Goal: Task Accomplishment & Management: Use online tool/utility

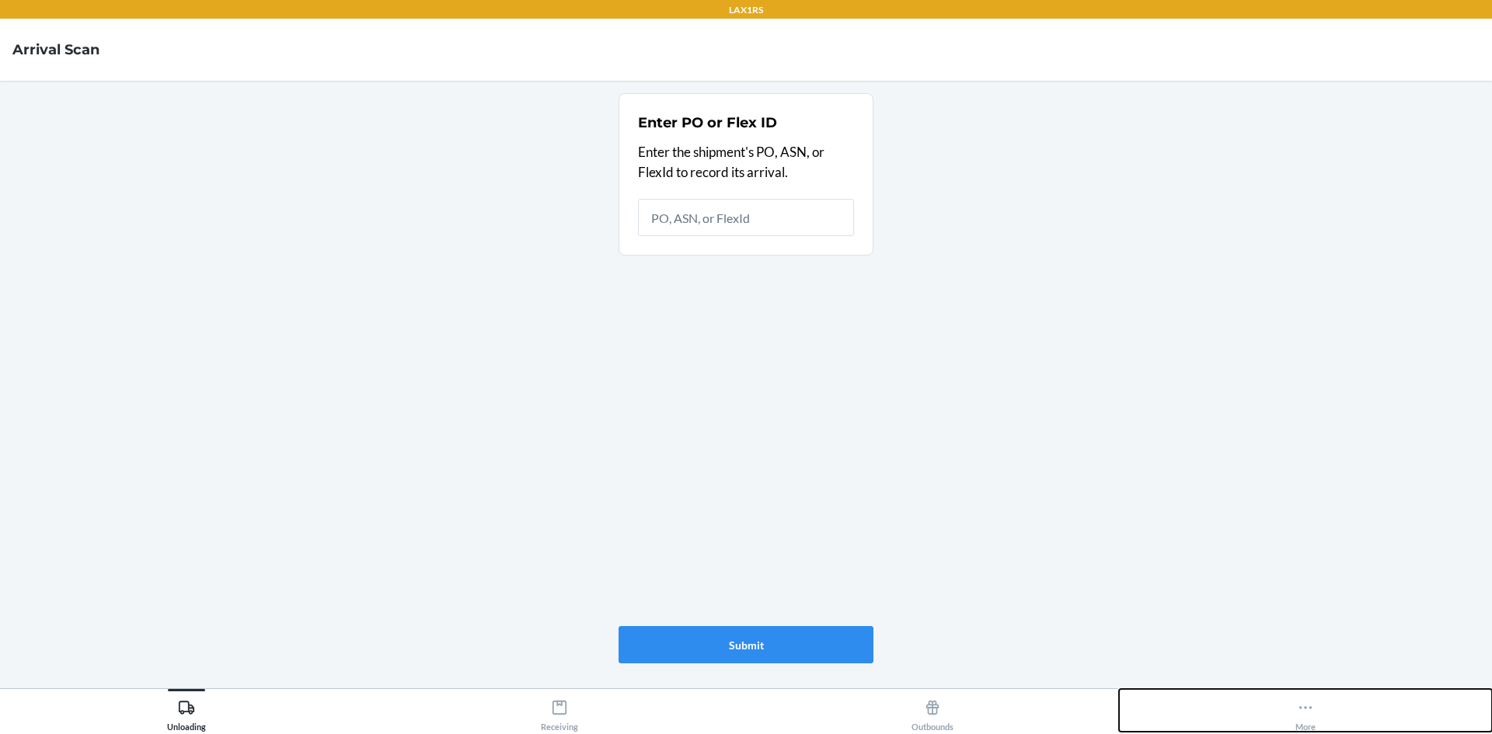
click at [1314, 707] on div "More" at bounding box center [1305, 712] width 20 height 39
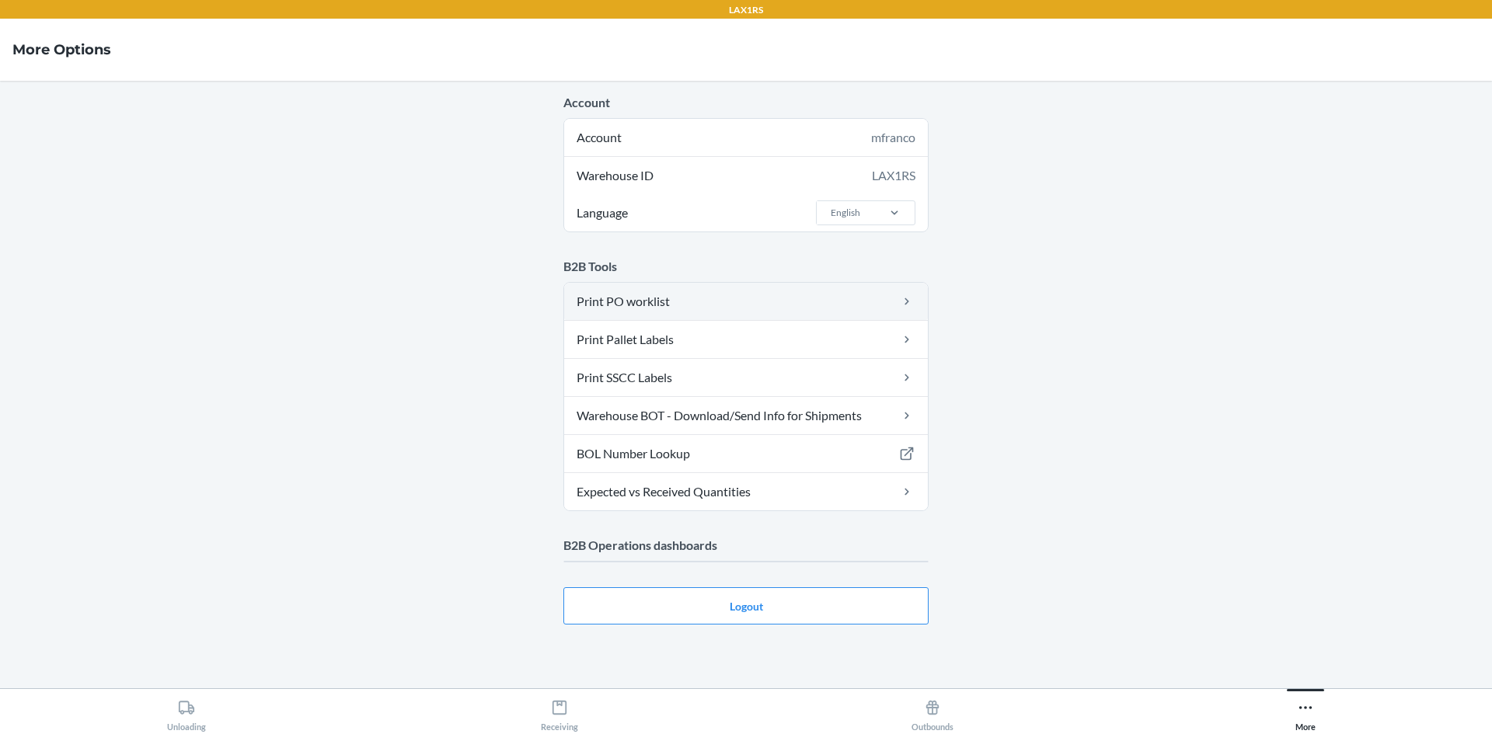
click at [780, 302] on link "Print PO worklist" at bounding box center [746, 301] width 364 height 37
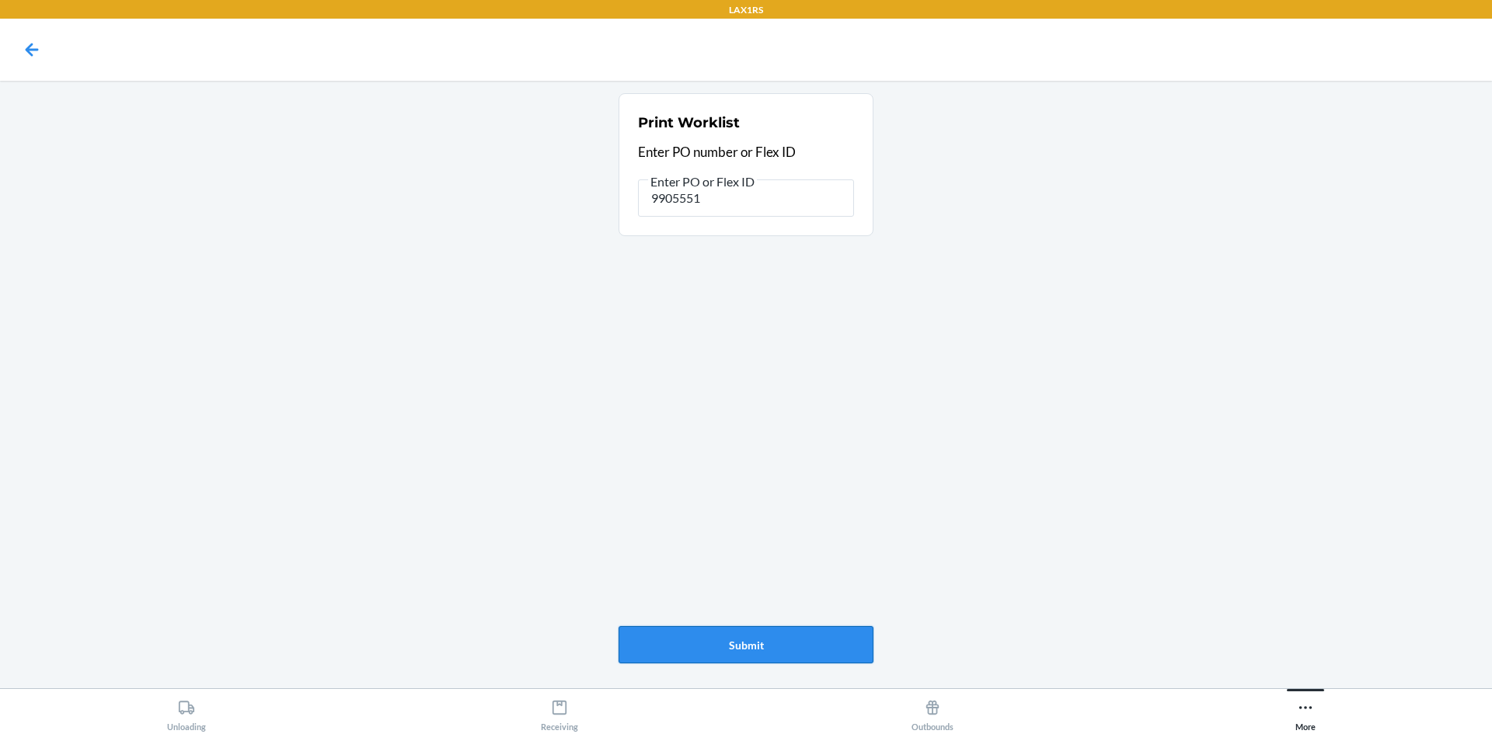
type input "9905551"
click at [777, 654] on button "Submit" at bounding box center [746, 644] width 255 height 37
click at [1428, 511] on main "Print Worklist Enter PO number or Flex ID Enter PO or Flex ID 9905551 Submit" at bounding box center [746, 385] width 1492 height 608
